Goal: Task Accomplishment & Management: Manage account settings

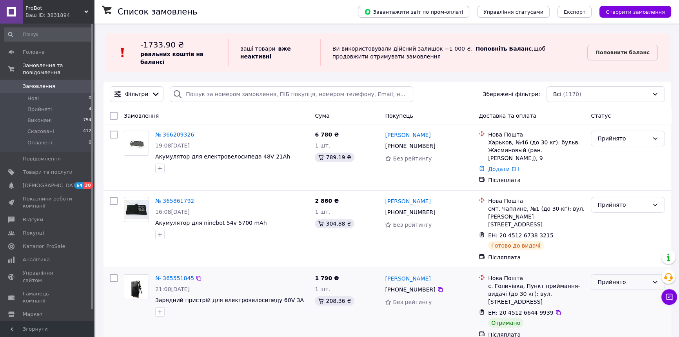
click at [634, 274] on div "Прийнято" at bounding box center [627, 282] width 74 height 16
click at [620, 280] on li "Виконано" at bounding box center [627, 283] width 73 height 14
drag, startPoint x: 434, startPoint y: 134, endPoint x: 383, endPoint y: 135, distance: 50.9
click at [383, 135] on div "Николай Черный +380 99 546 88 27 Без рейтингу" at bounding box center [429, 157] width 94 height 60
copy link "Николай Черный"
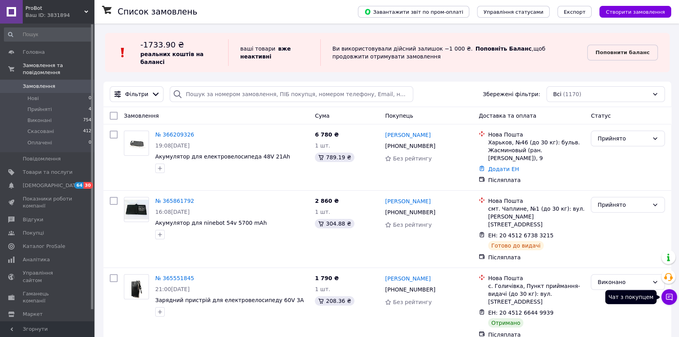
click at [671, 295] on icon at bounding box center [669, 296] width 7 height 7
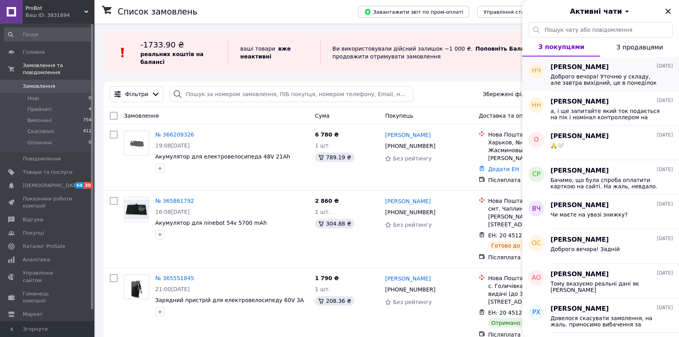
click at [611, 80] on span "Доброго вечора! Уточню у складу, але завтра вихідний, це в понеділок по кріплен…" at bounding box center [605, 79] width 111 height 13
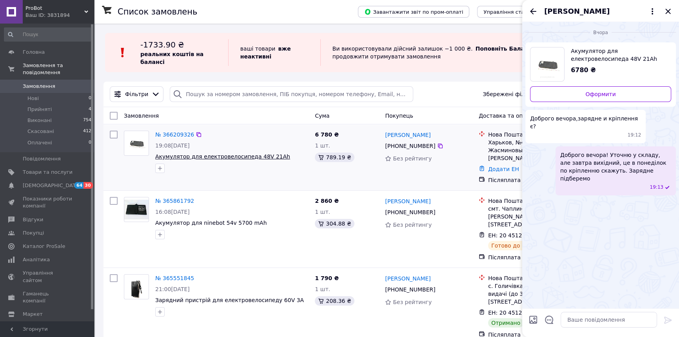
click at [161, 157] on span "Акумулятор для електровелосипеда 48V 21Ah" at bounding box center [222, 156] width 135 height 6
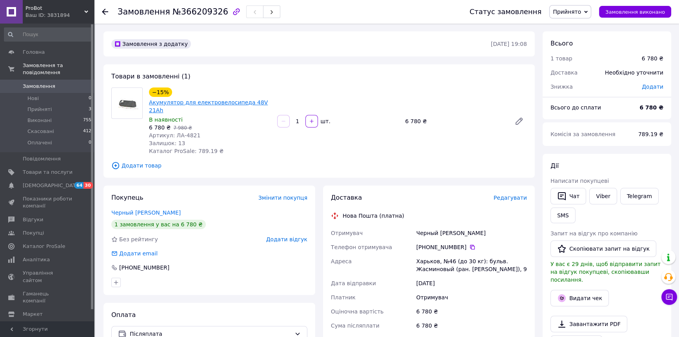
click at [212, 104] on link "Акумулятор для електровелосипеда 48V 21Ah" at bounding box center [208, 106] width 119 height 14
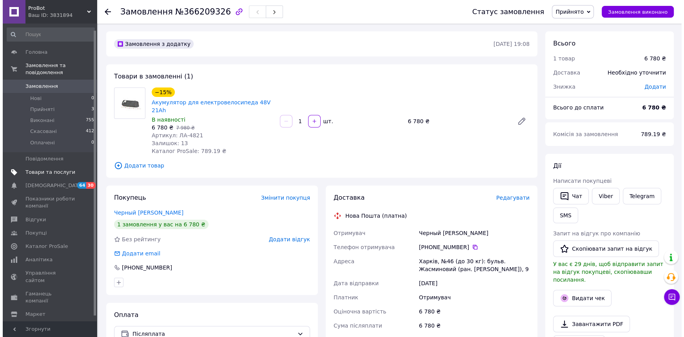
scroll to position [12, 0]
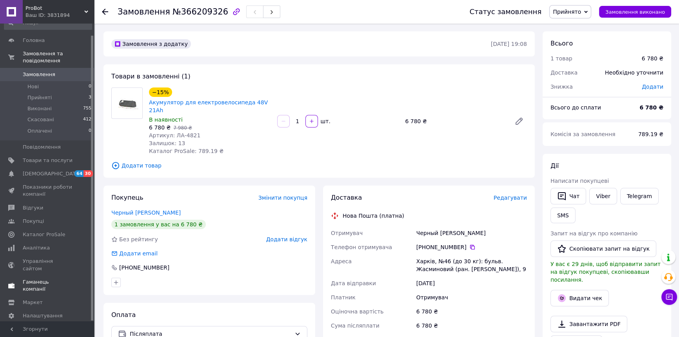
click at [53, 278] on span "Гаманець компанії" at bounding box center [48, 285] width 50 height 14
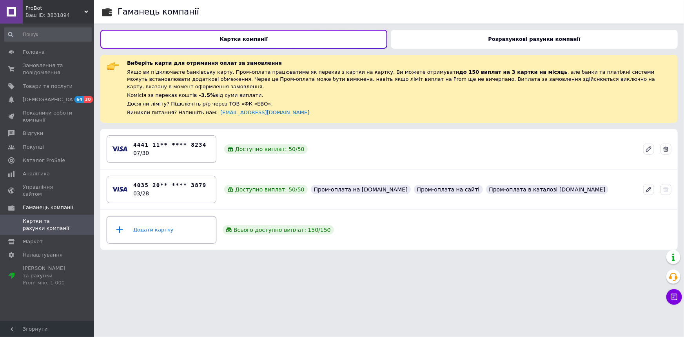
click at [121, 225] on icon at bounding box center [120, 230] width 16 height 10
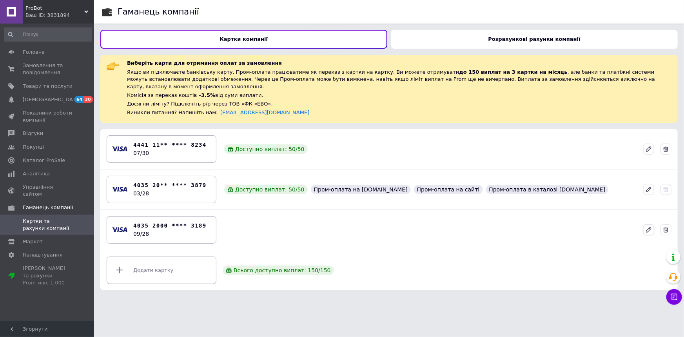
click at [649, 227] on icon at bounding box center [648, 229] width 5 height 5
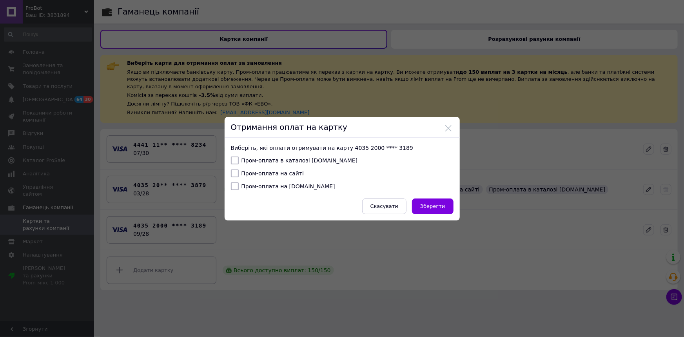
click at [235, 158] on input "Пром-оплата в каталозі [DOMAIN_NAME]" at bounding box center [235, 160] width 8 height 8
checkbox input "true"
click at [234, 173] on input "Пром-оплата на сайті" at bounding box center [235, 173] width 8 height 8
checkbox input "true"
click at [233, 185] on input "Пром-оплата на [DOMAIN_NAME]" at bounding box center [235, 186] width 8 height 8
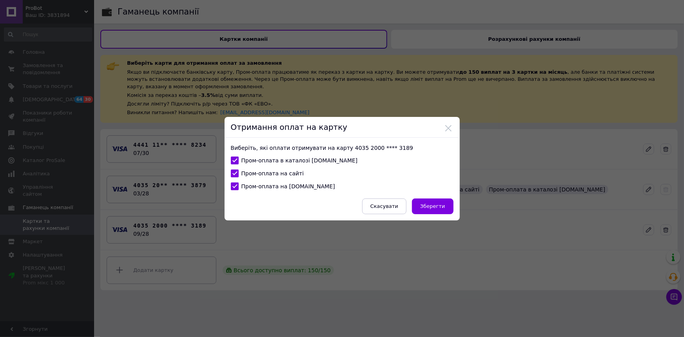
checkbox input "true"
click at [430, 206] on span "Зберегти" at bounding box center [432, 206] width 25 height 6
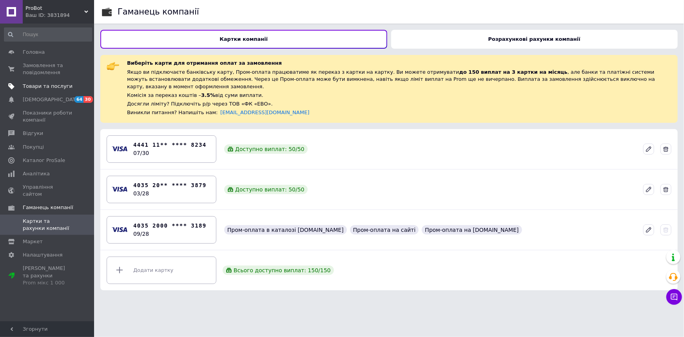
click at [41, 85] on span "Товари та послуги" at bounding box center [48, 86] width 50 height 7
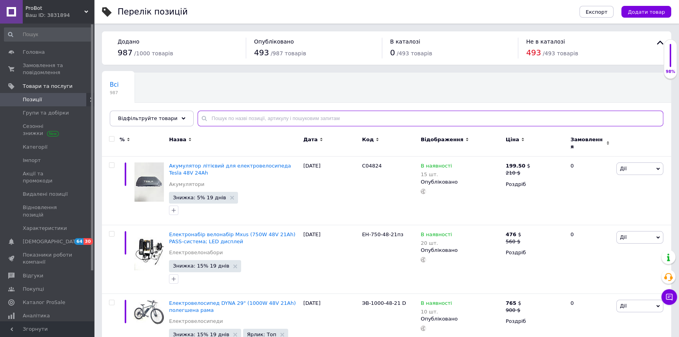
click at [223, 117] on input "text" at bounding box center [429, 118] width 465 height 16
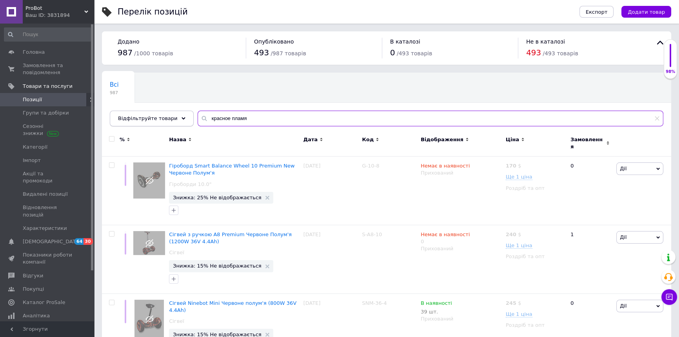
type input "красное пламя"
click at [153, 120] on span "Відфільтруйте товари" at bounding box center [148, 118] width 60 height 6
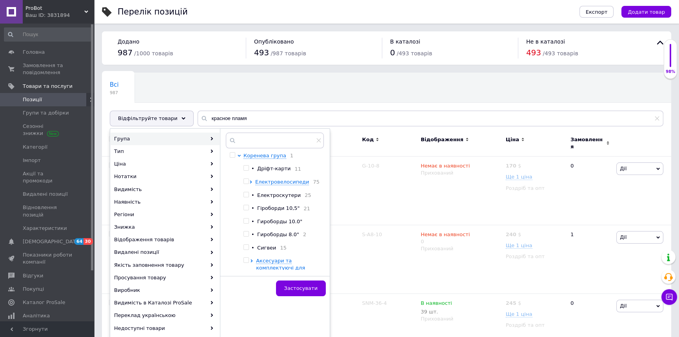
click at [247, 168] on input "checkbox" at bounding box center [245, 167] width 5 height 5
checkbox input "true"
click at [295, 288] on span "Застосувати" at bounding box center [300, 288] width 33 height 6
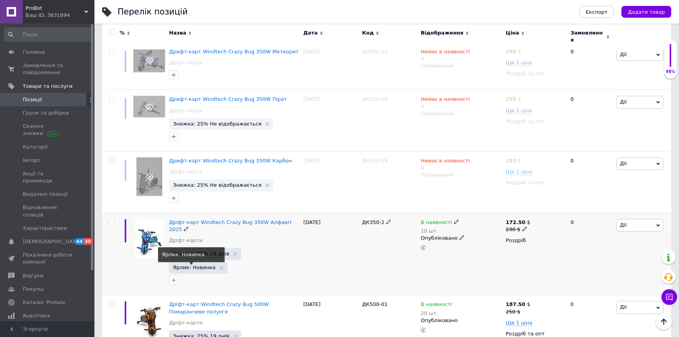
scroll to position [858, 0]
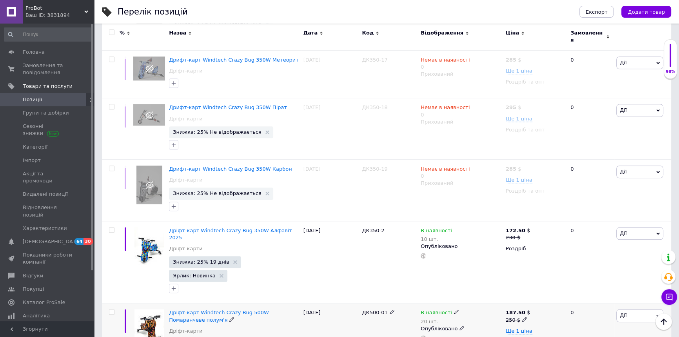
click at [648, 309] on span "Дії" at bounding box center [639, 315] width 47 height 13
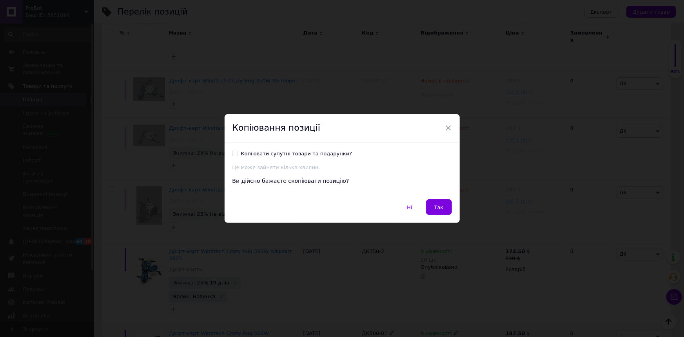
click at [301, 154] on div "Копіювати супутні товари та подарунки?" at bounding box center [296, 153] width 111 height 7
click at [237, 154] on input "Копіювати супутні товари та подарунки?" at bounding box center [234, 152] width 5 height 5
checkbox input "true"
click at [443, 216] on div "Ні   Так" at bounding box center [342, 211] width 235 height 24
click at [440, 204] on span "Так" at bounding box center [438, 207] width 9 height 6
